Goal: Task Accomplishment & Management: Manage account settings

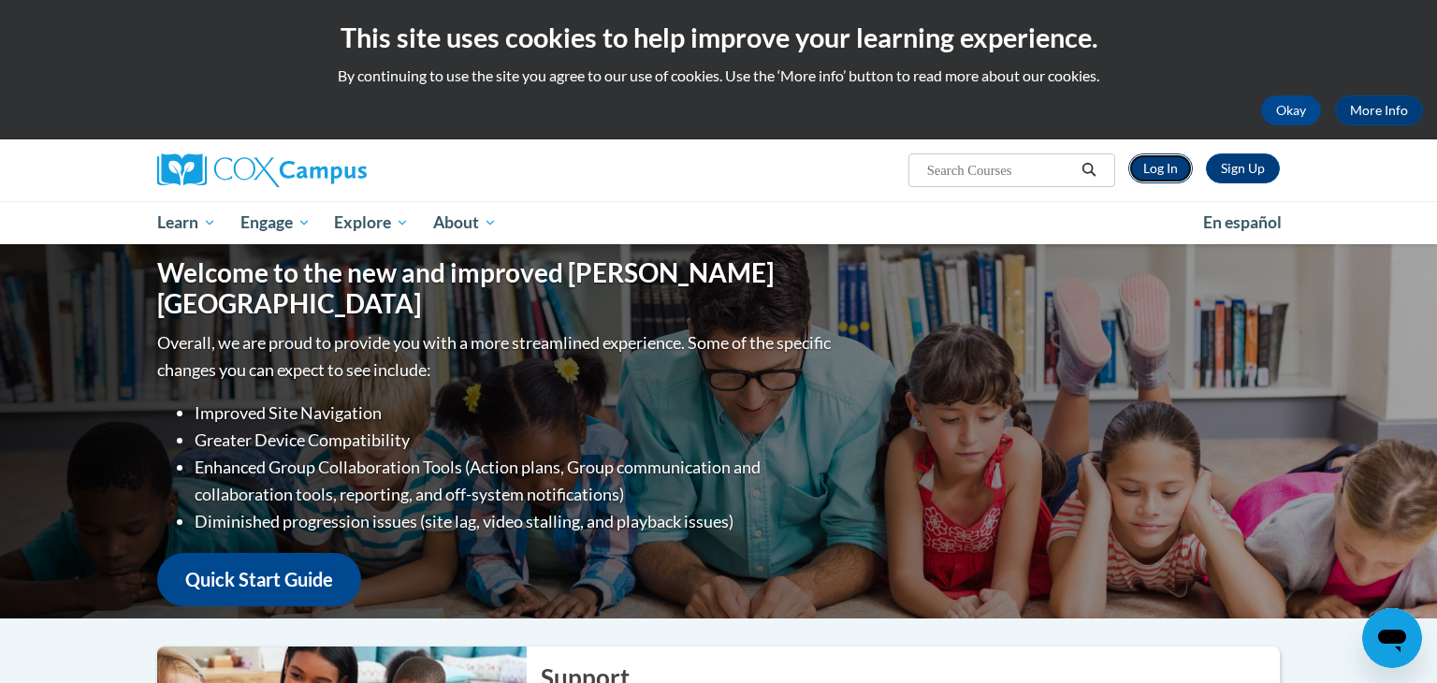
click at [1154, 163] on link "Log In" at bounding box center [1160, 168] width 65 height 30
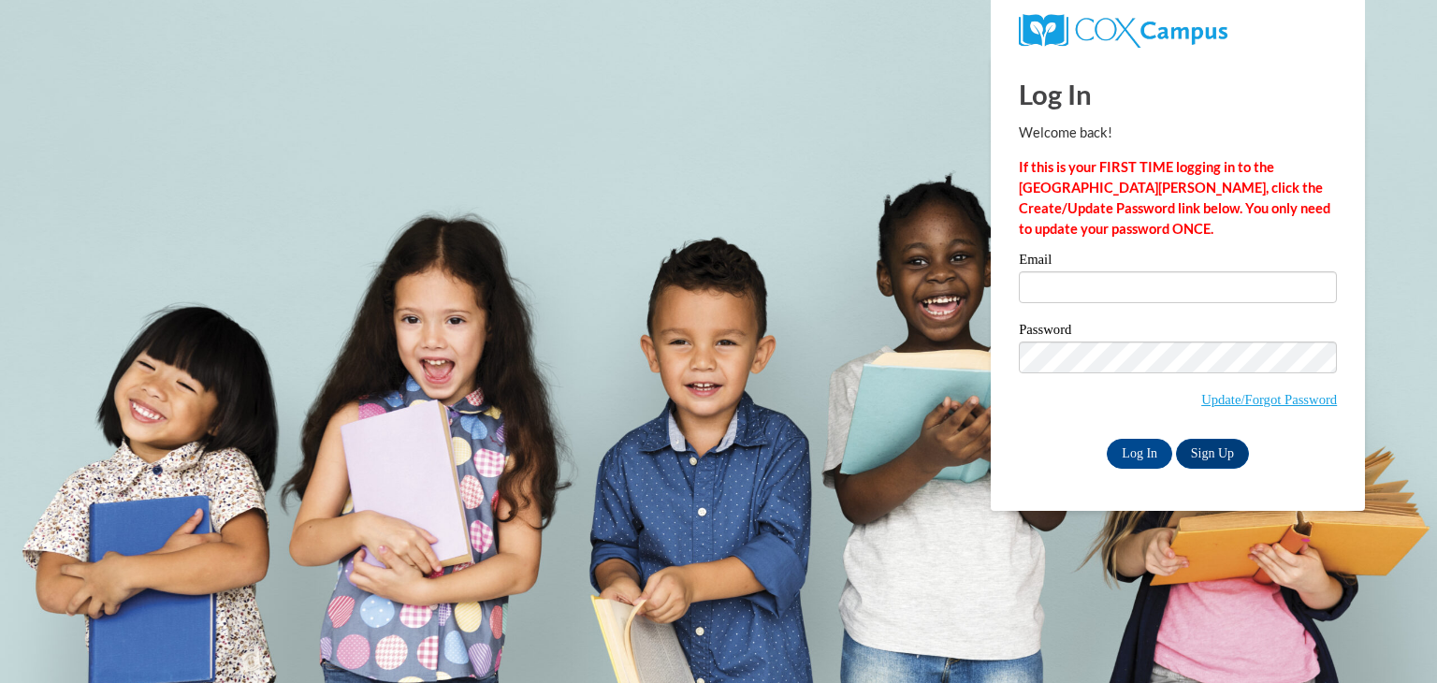
click at [1138, 270] on label "Email" at bounding box center [1178, 262] width 318 height 19
click at [1138, 271] on input "Email" at bounding box center [1178, 287] width 318 height 32
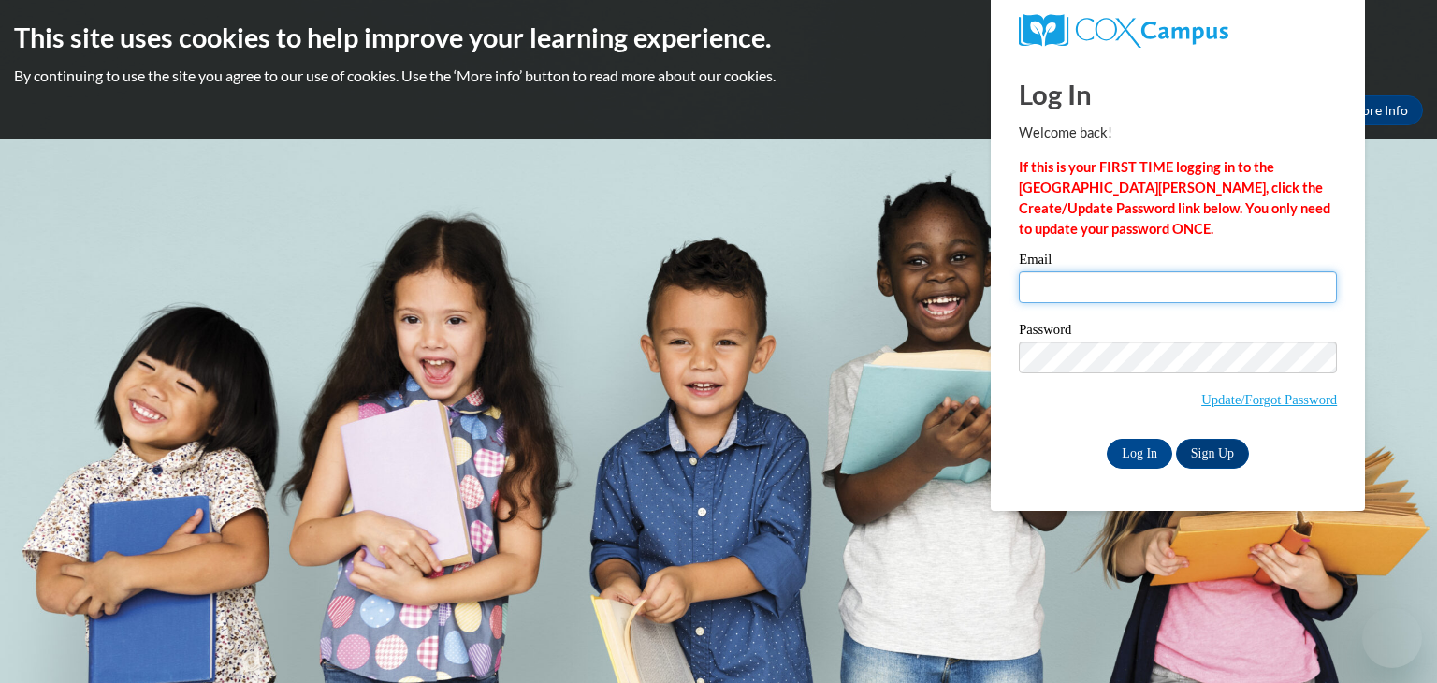
type input "kellie.smith@cougar.bartonccc.edu"
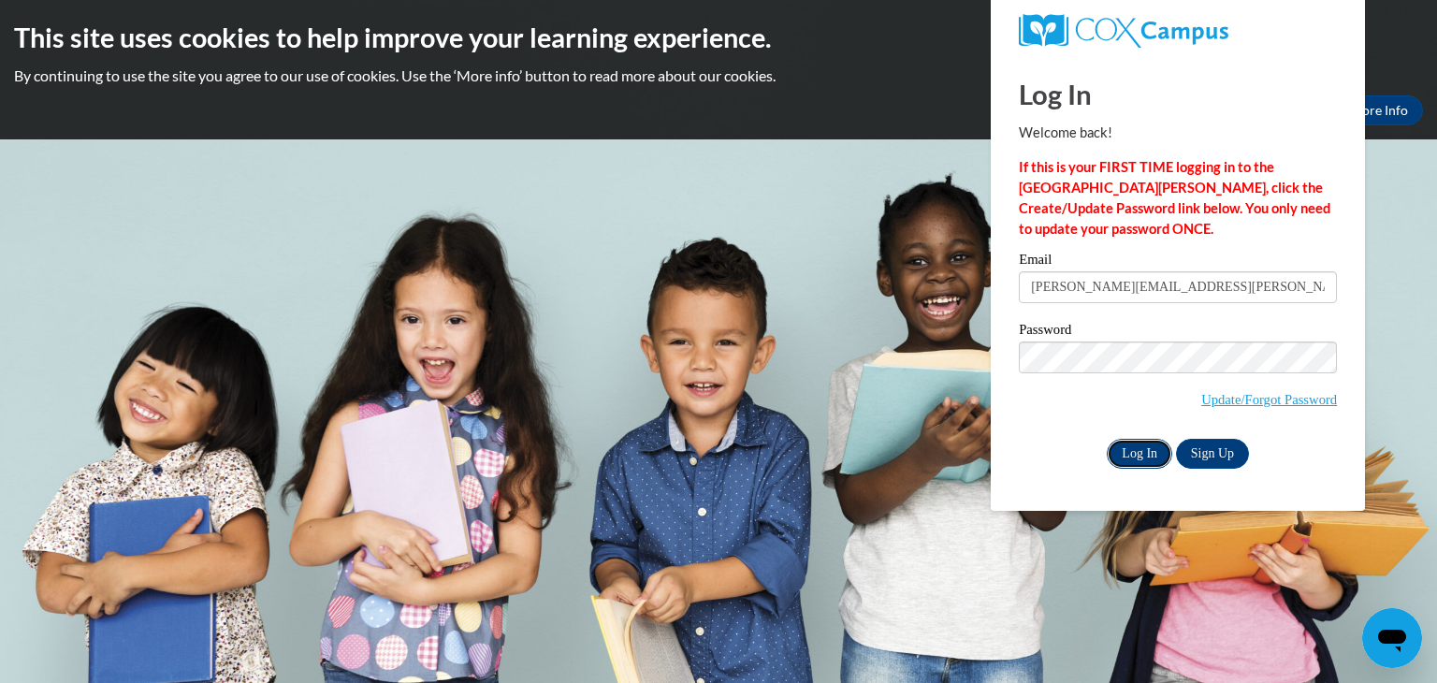
click at [1145, 446] on input "Log In" at bounding box center [1139, 454] width 65 height 30
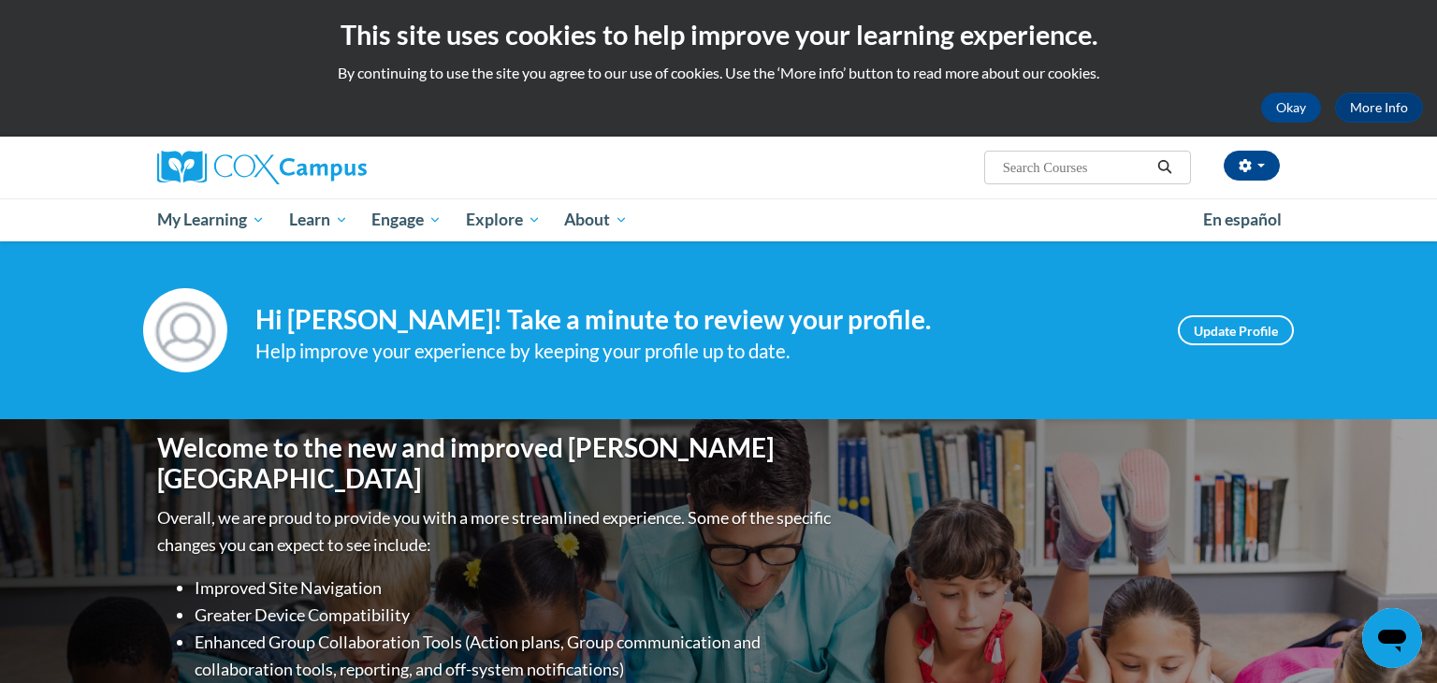
scroll to position [6, 0]
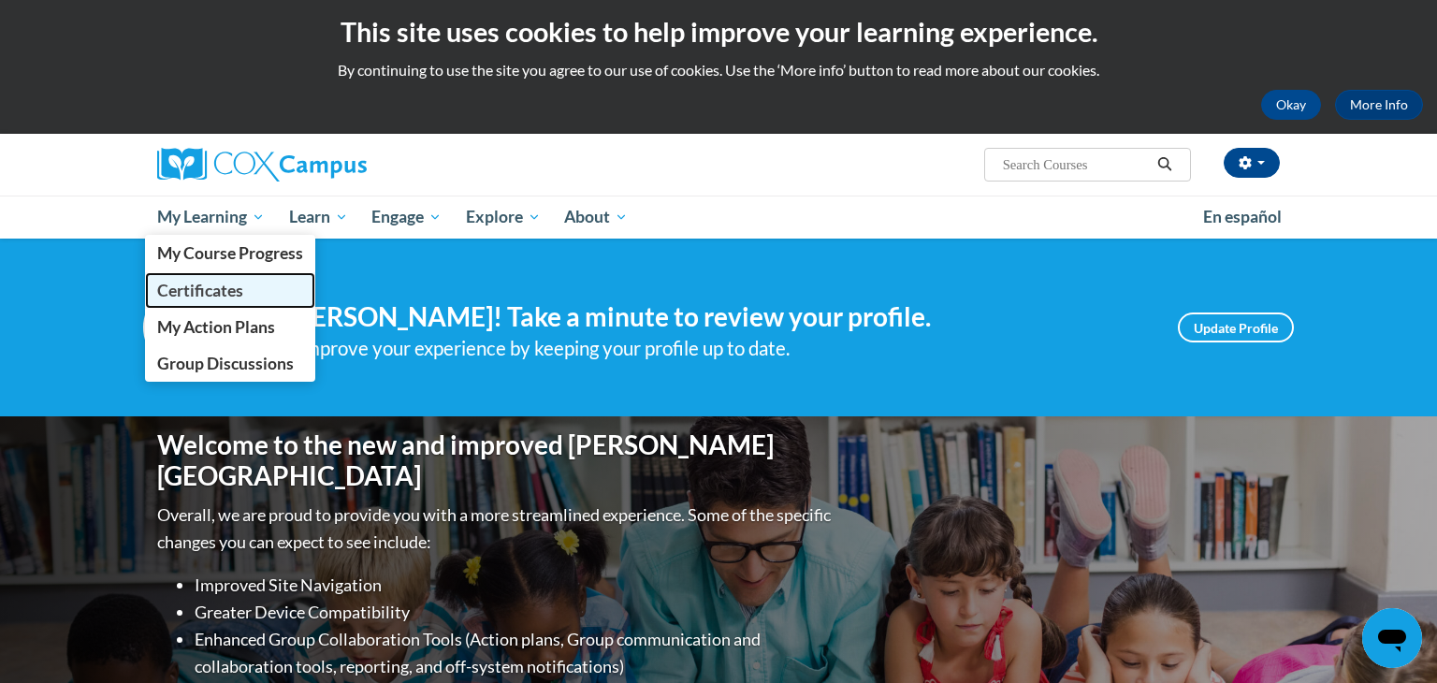
click at [224, 285] on span "Certificates" at bounding box center [200, 291] width 86 height 20
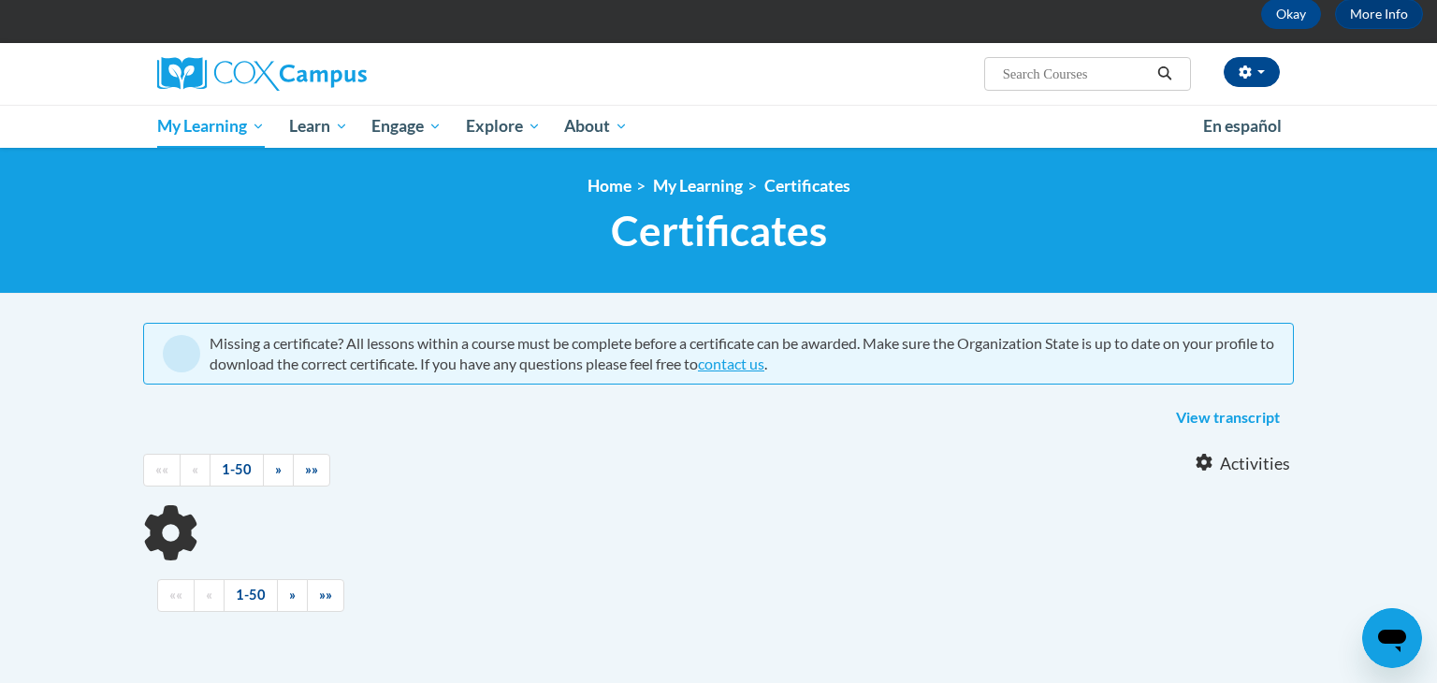
scroll to position [97, 0]
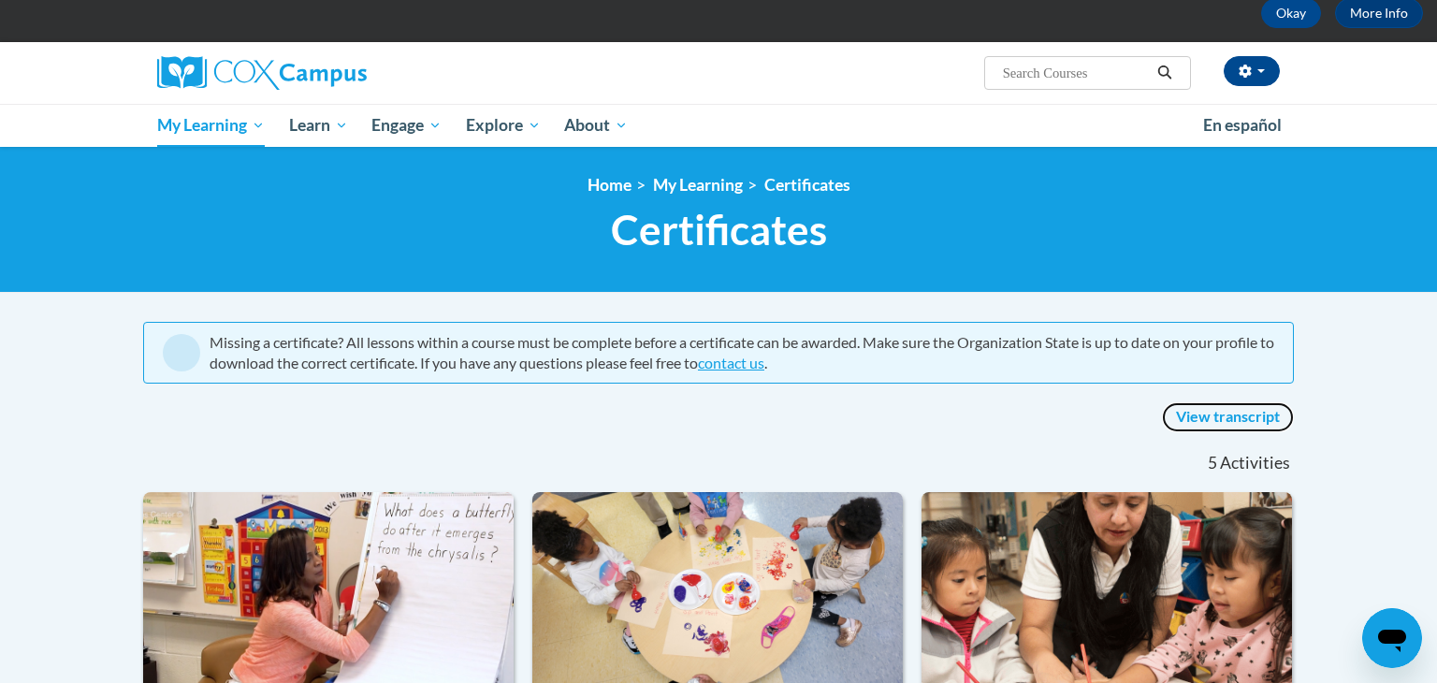
click at [1207, 414] on link "View transcript" at bounding box center [1228, 417] width 132 height 30
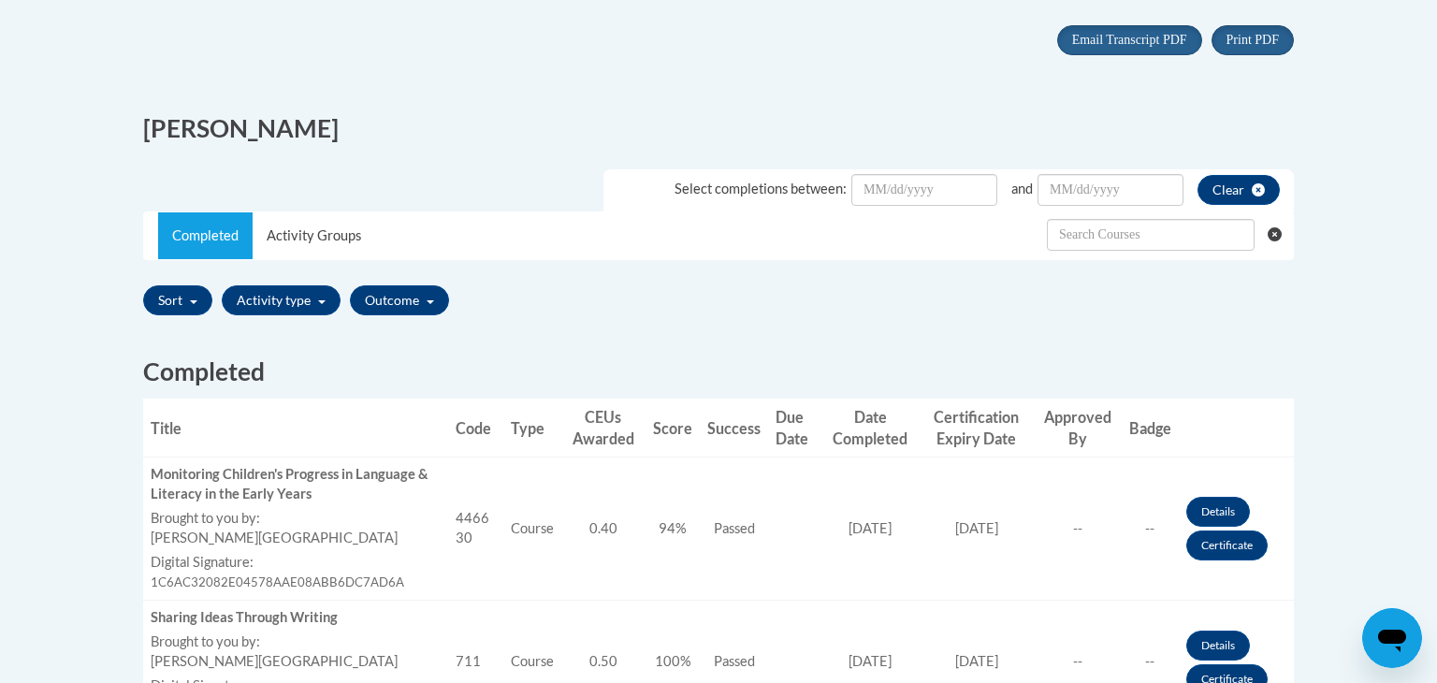
scroll to position [374, 0]
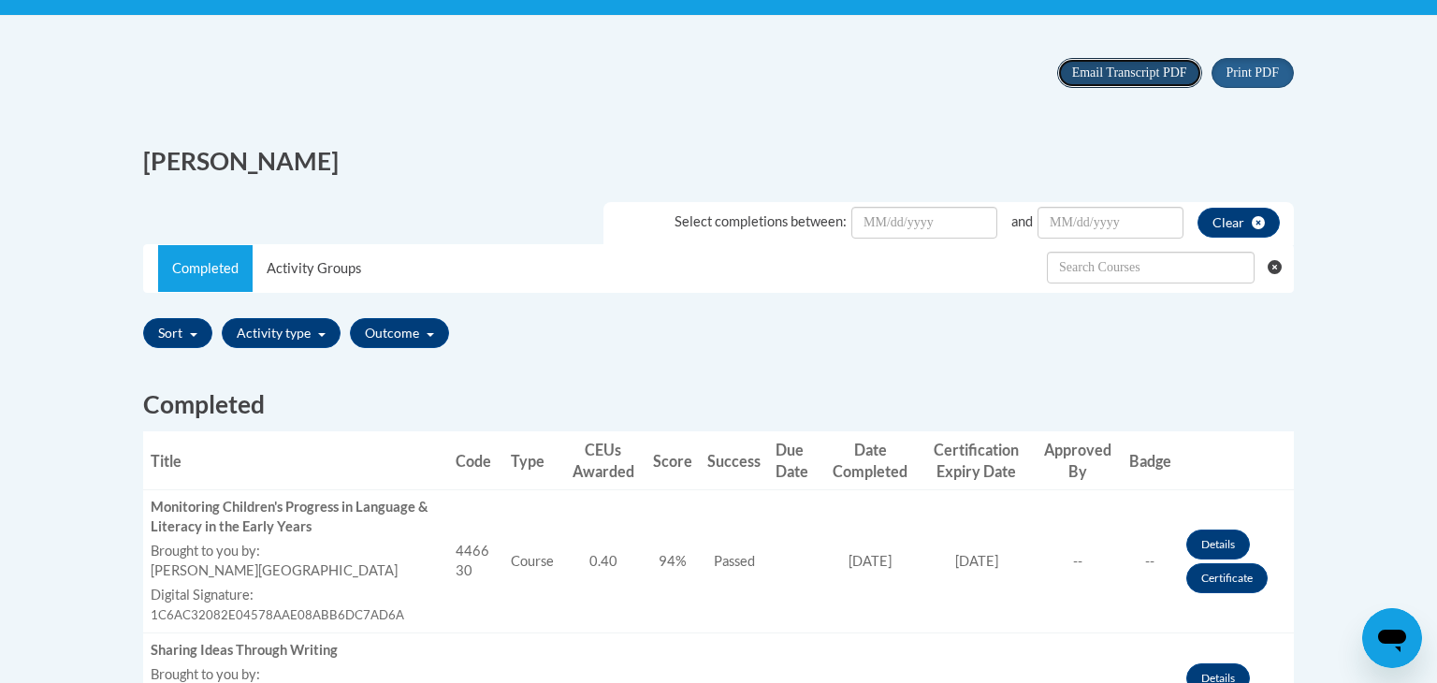
click at [1106, 69] on span "Email Transcript PDF" at bounding box center [1129, 72] width 115 height 14
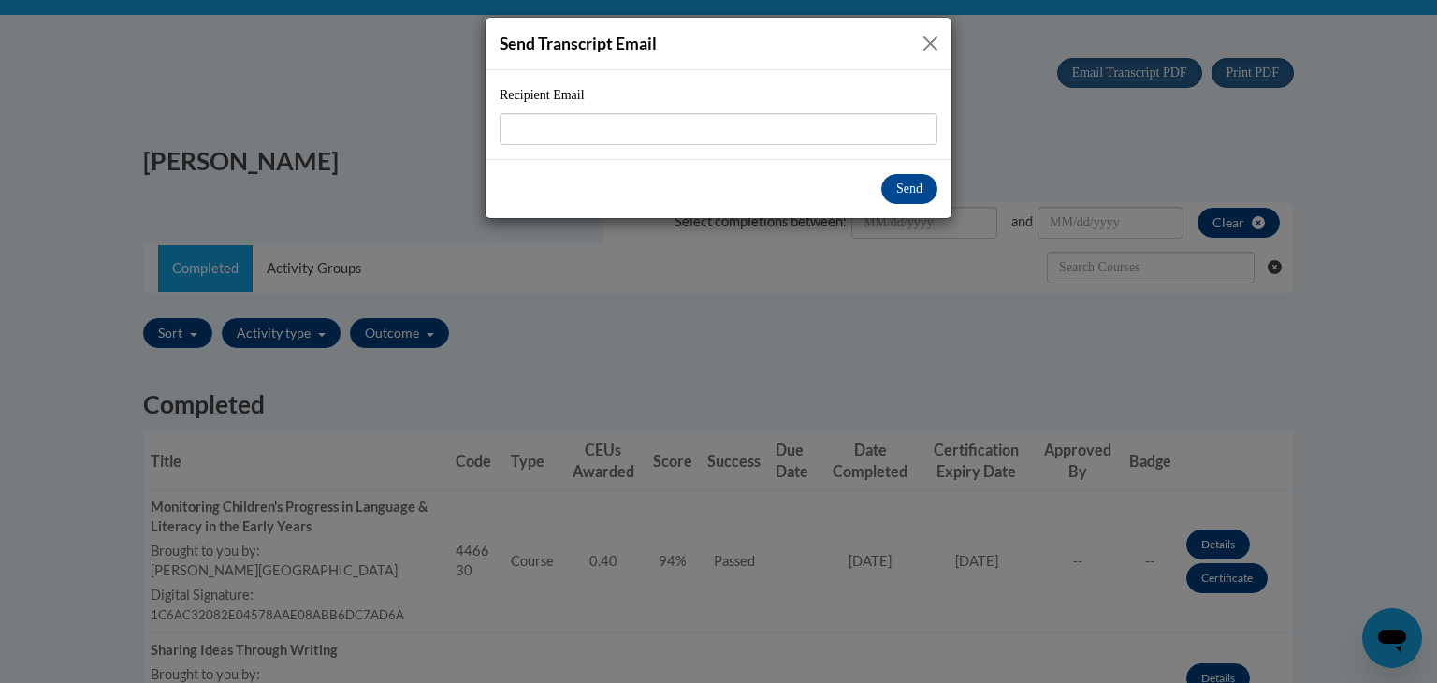
click at [928, 43] on button "Close" at bounding box center [930, 43] width 23 height 23
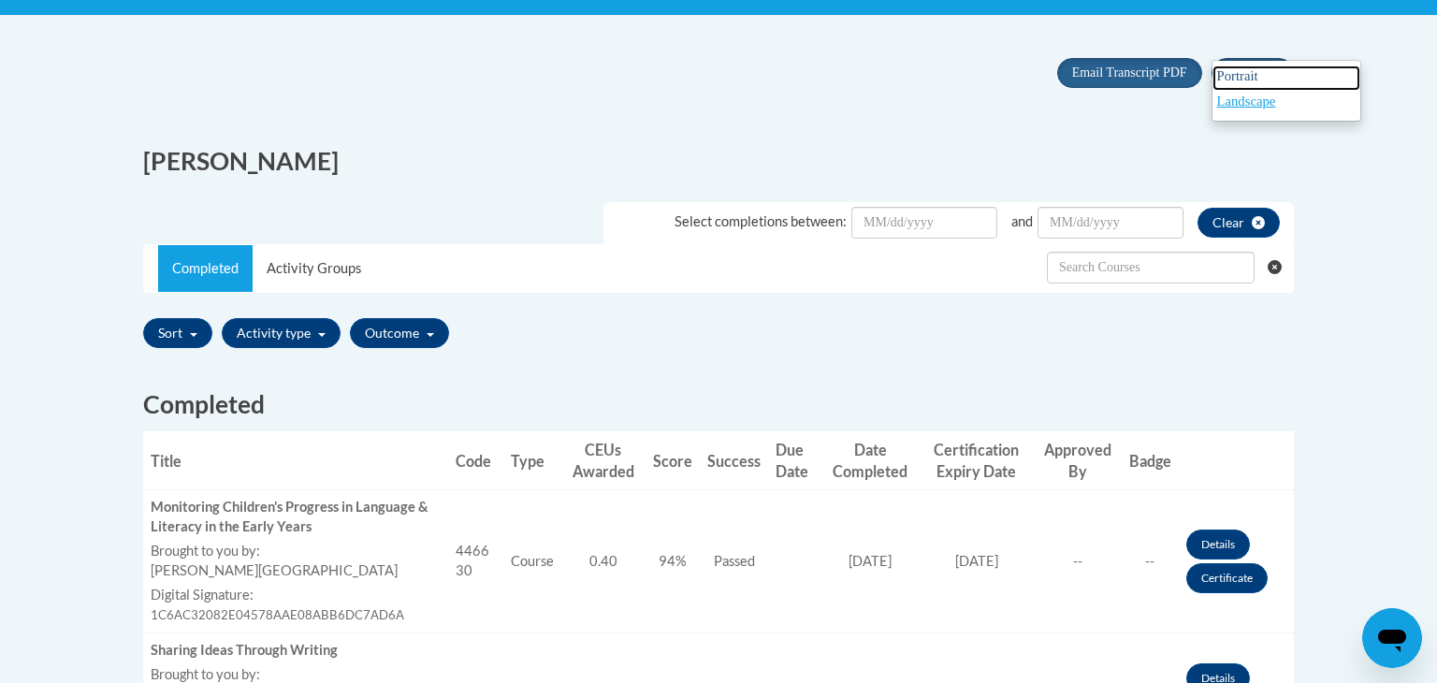
click at [1250, 75] on span "Portrait" at bounding box center [1237, 75] width 41 height 15
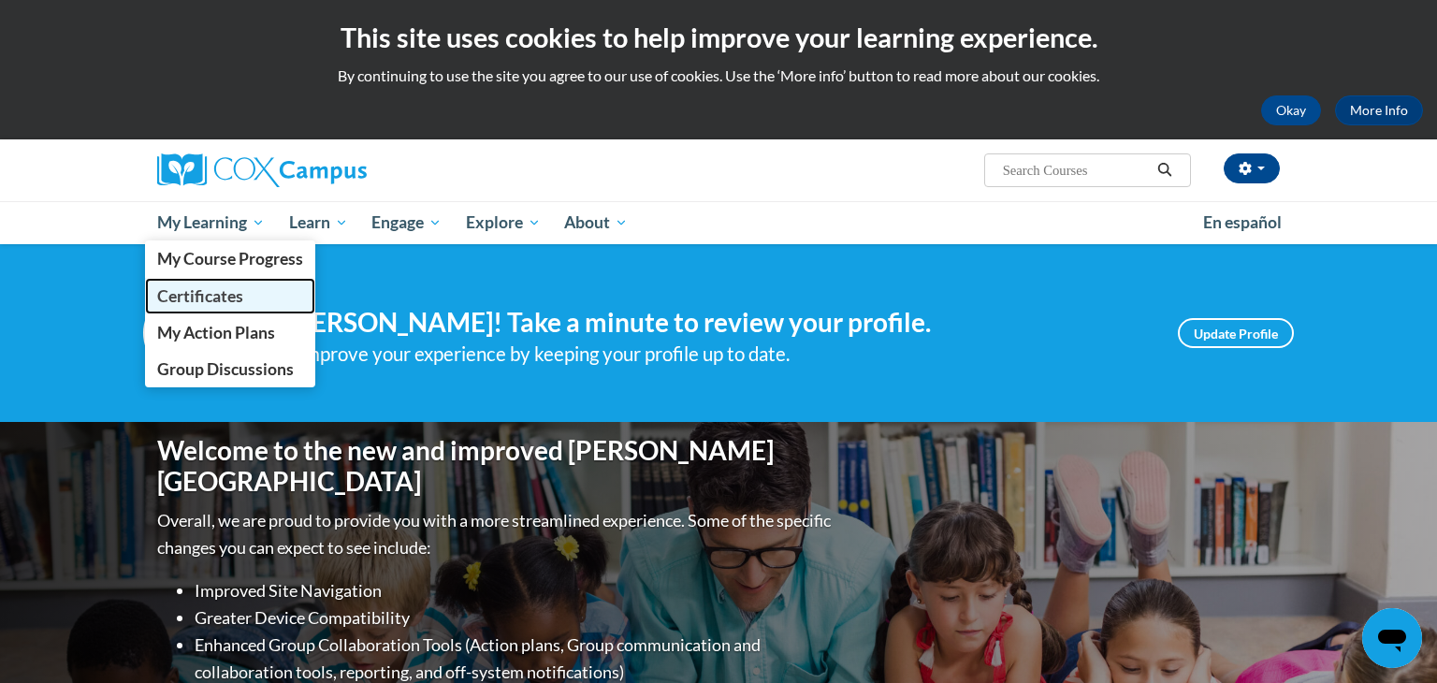
click at [251, 292] on link "Certificates" at bounding box center [230, 296] width 170 height 36
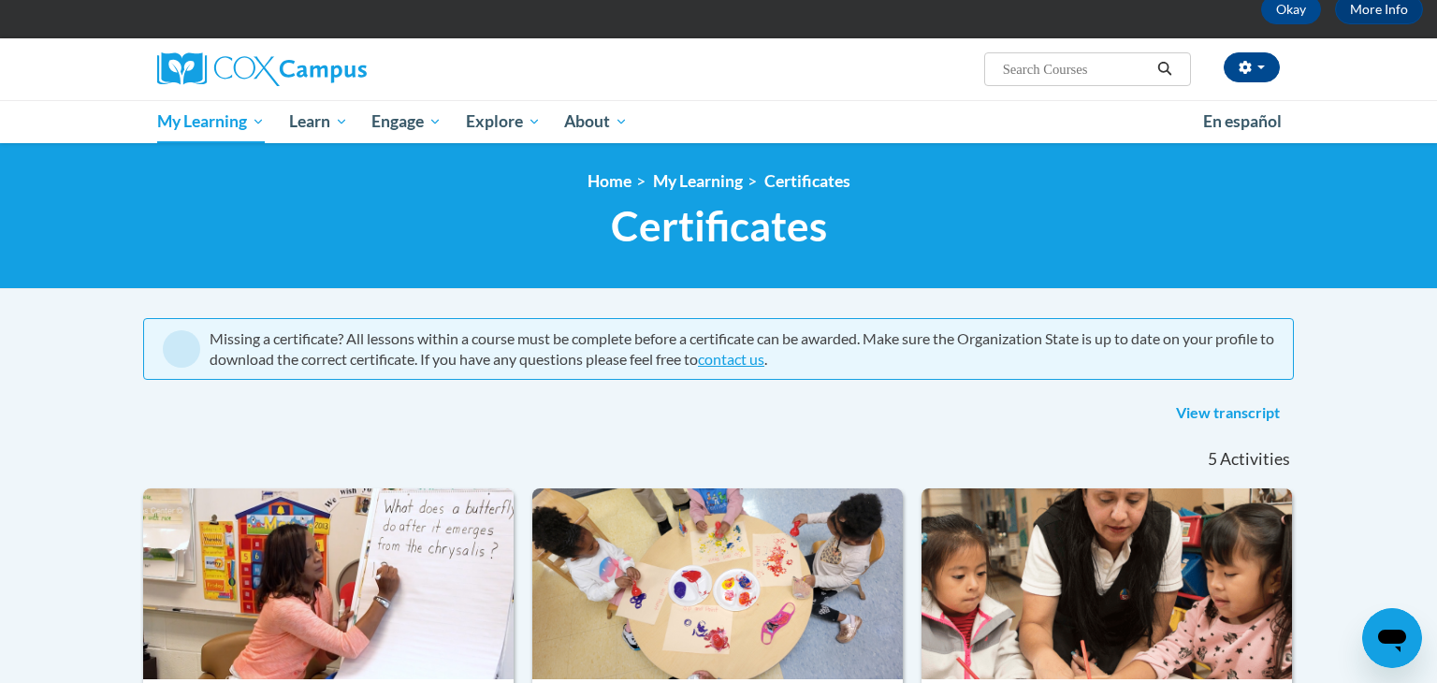
scroll to position [101, 0]
click at [1214, 406] on link "View transcript" at bounding box center [1228, 413] width 132 height 30
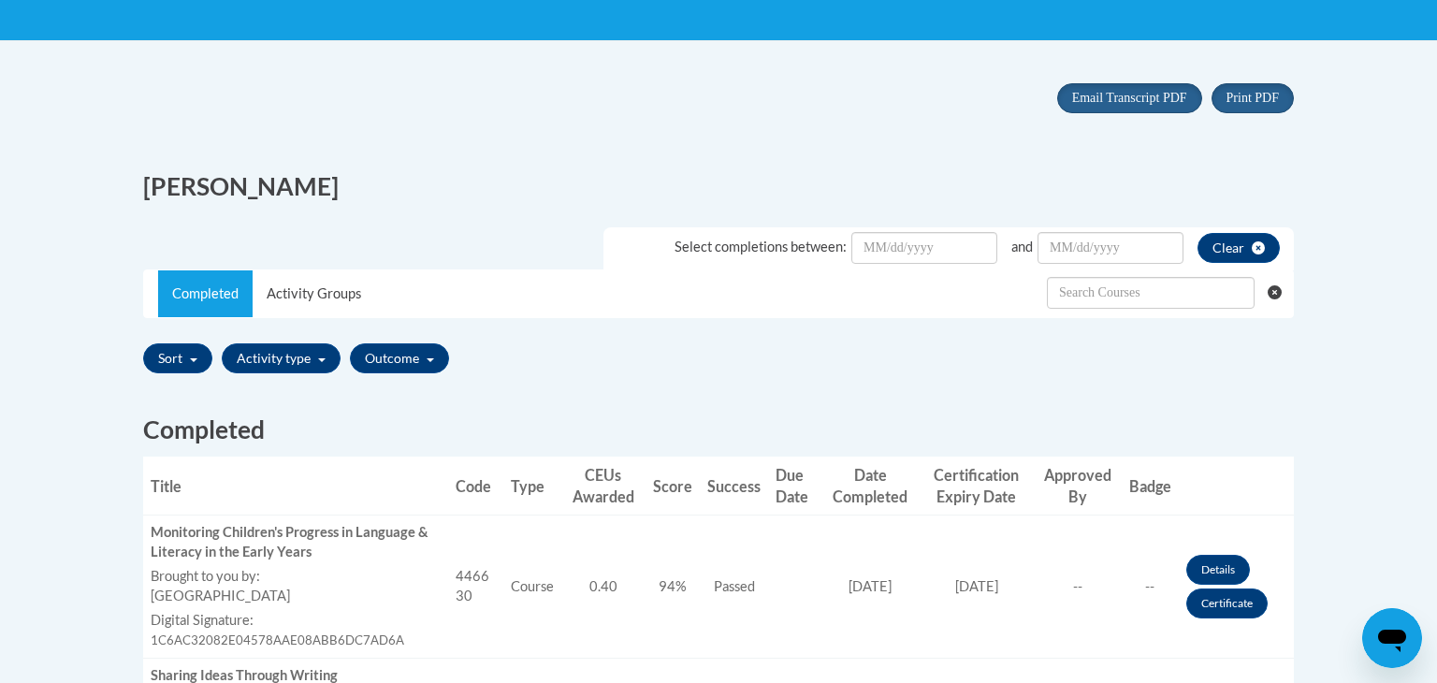
scroll to position [350, 0]
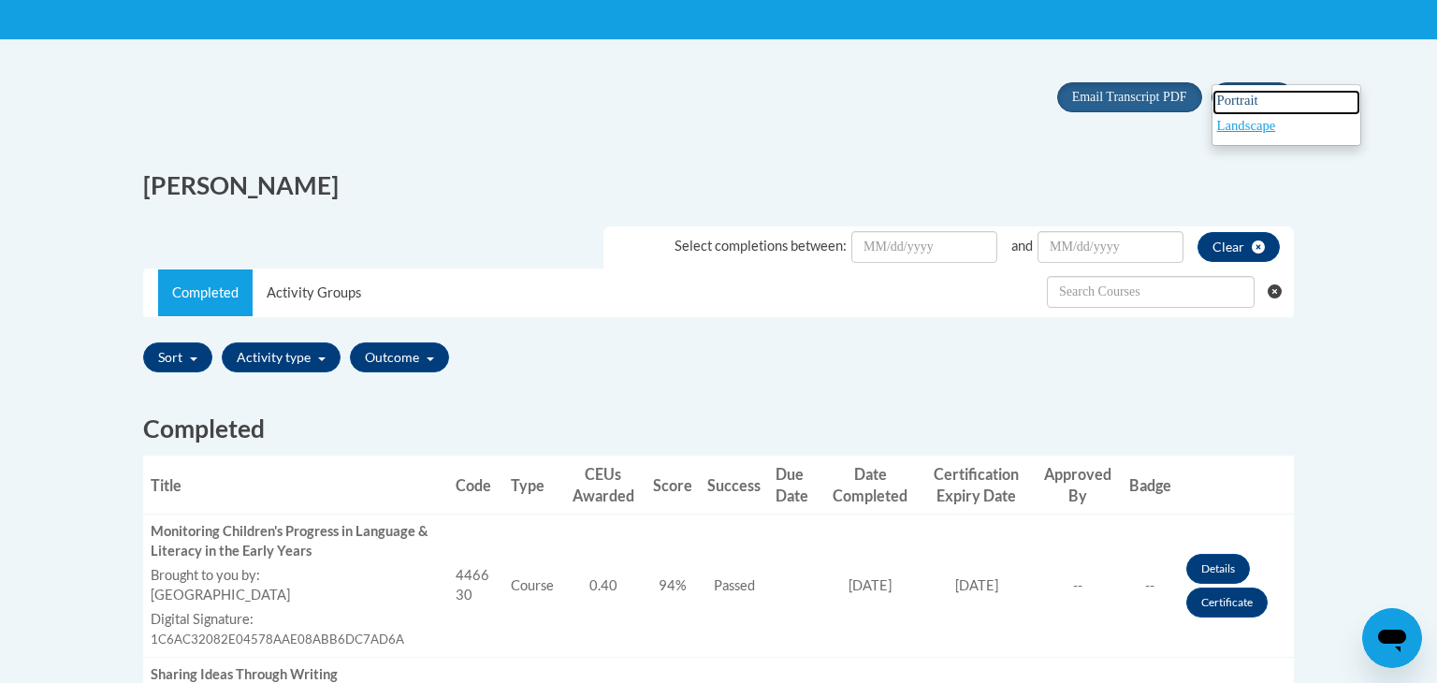
click at [1235, 95] on span "Portrait" at bounding box center [1237, 100] width 41 height 15
